Goal: Navigation & Orientation: Understand site structure

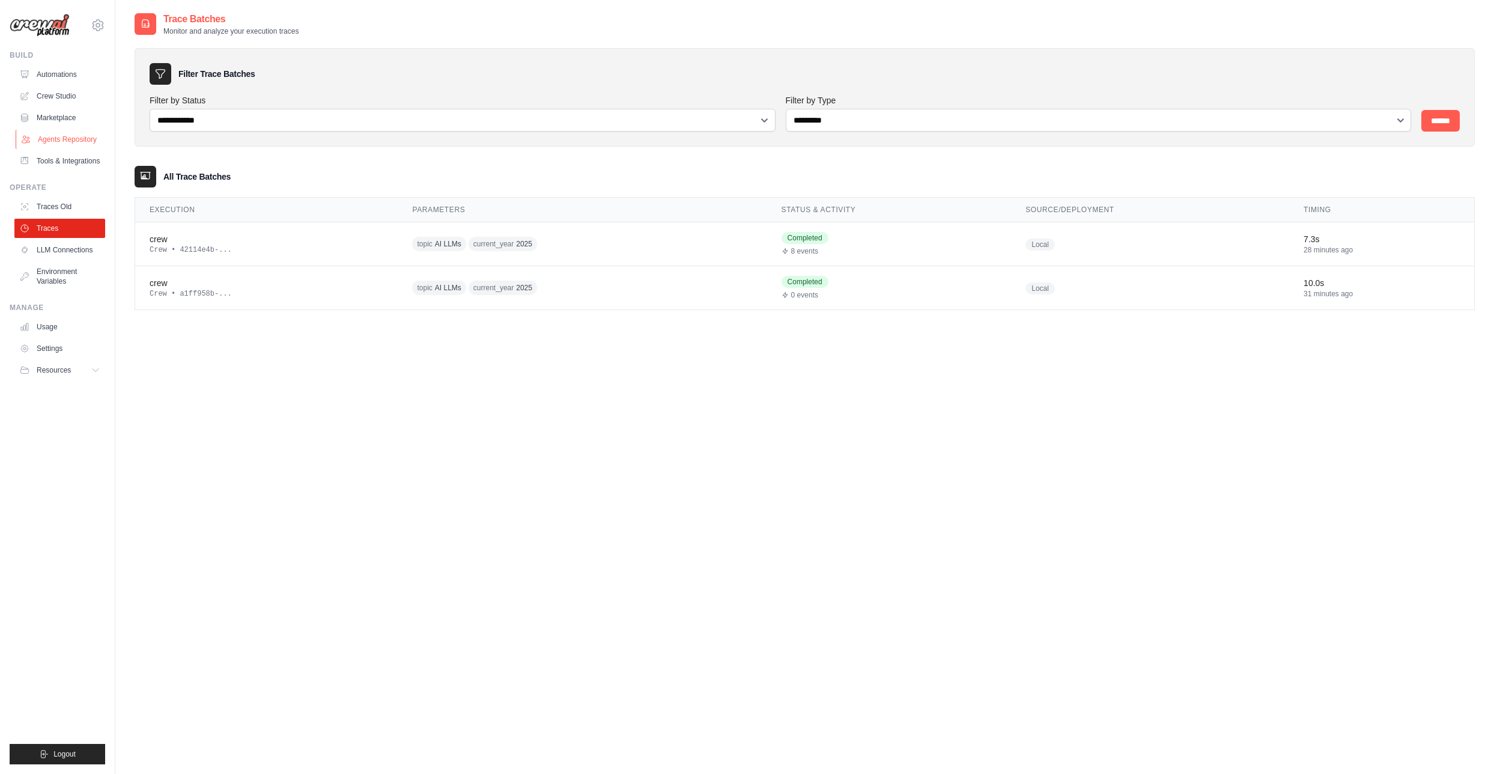
click at [74, 141] on link "Agents Repository" at bounding box center [61, 139] width 91 height 19
click at [59, 28] on img at bounding box center [40, 25] width 60 height 23
click at [102, 26] on icon at bounding box center [98, 25] width 14 height 14
click at [169, 26] on p "Monitor and analyze your execution traces" at bounding box center [230, 31] width 135 height 10
click at [65, 73] on link "Automations" at bounding box center [61, 74] width 91 height 19
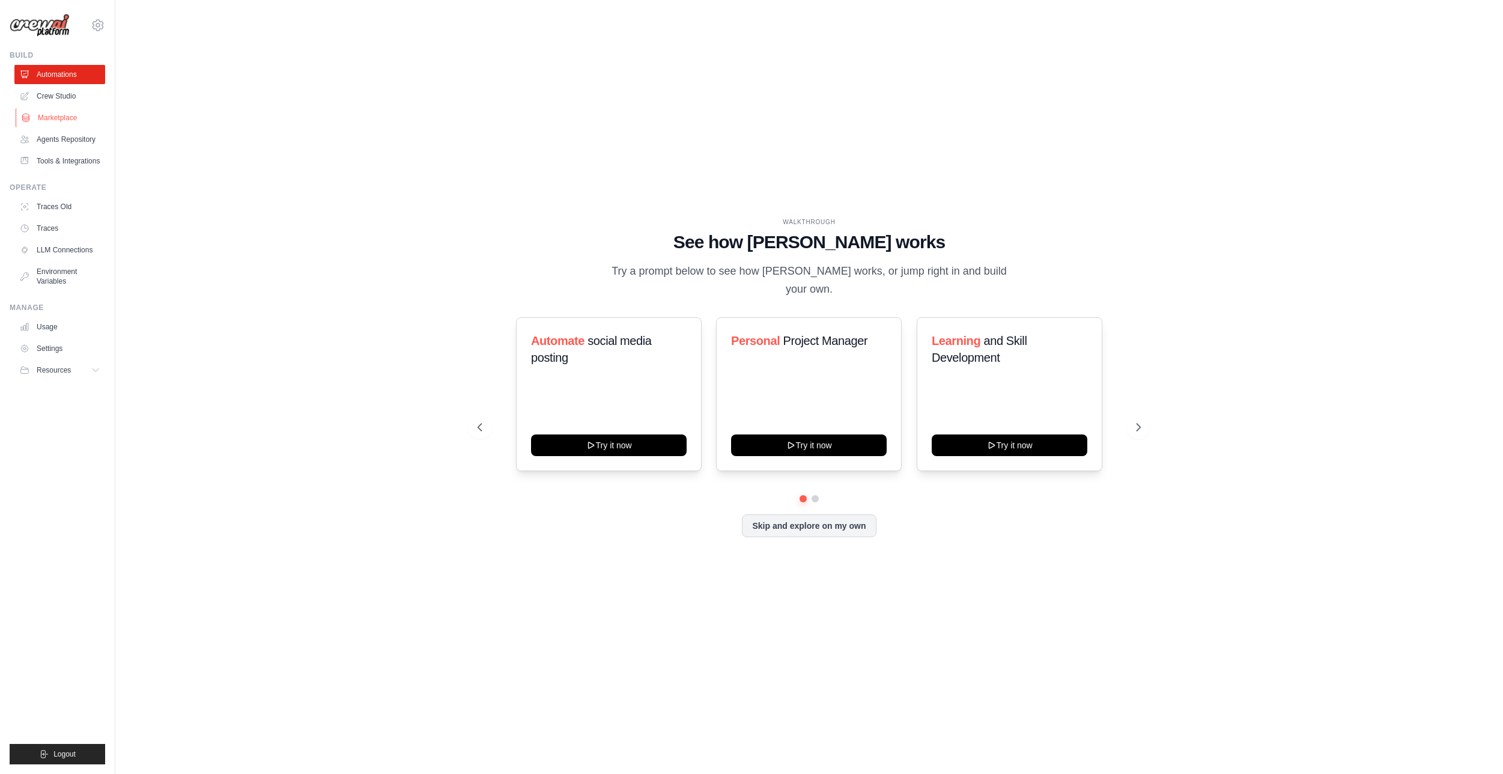
click at [70, 117] on link "Marketplace" at bounding box center [61, 117] width 91 height 19
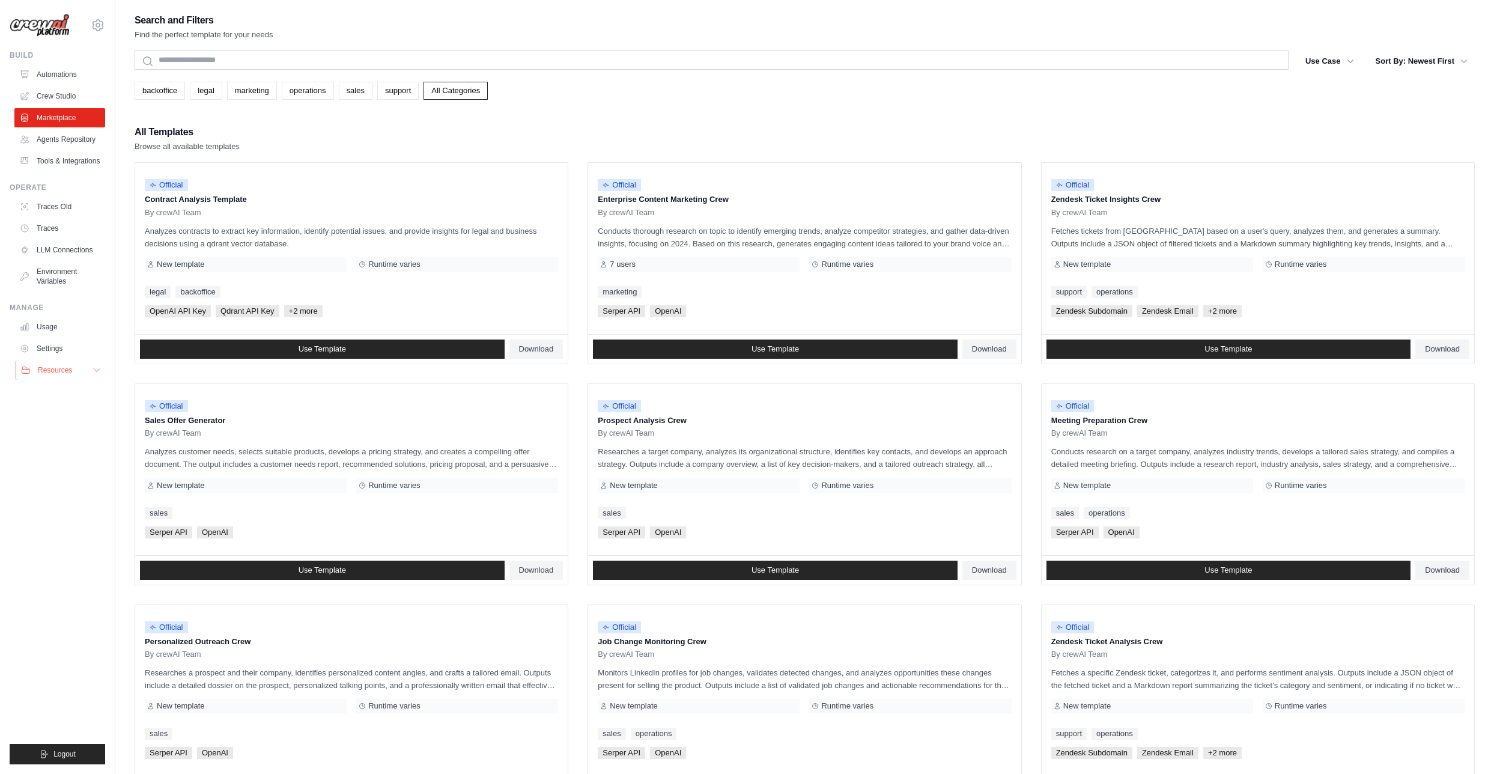
click at [61, 375] on span "Resources" at bounding box center [55, 370] width 34 height 10
click at [77, 395] on span "Documentation" at bounding box center [67, 391] width 49 height 10
